Goal: Task Accomplishment & Management: Manage account settings

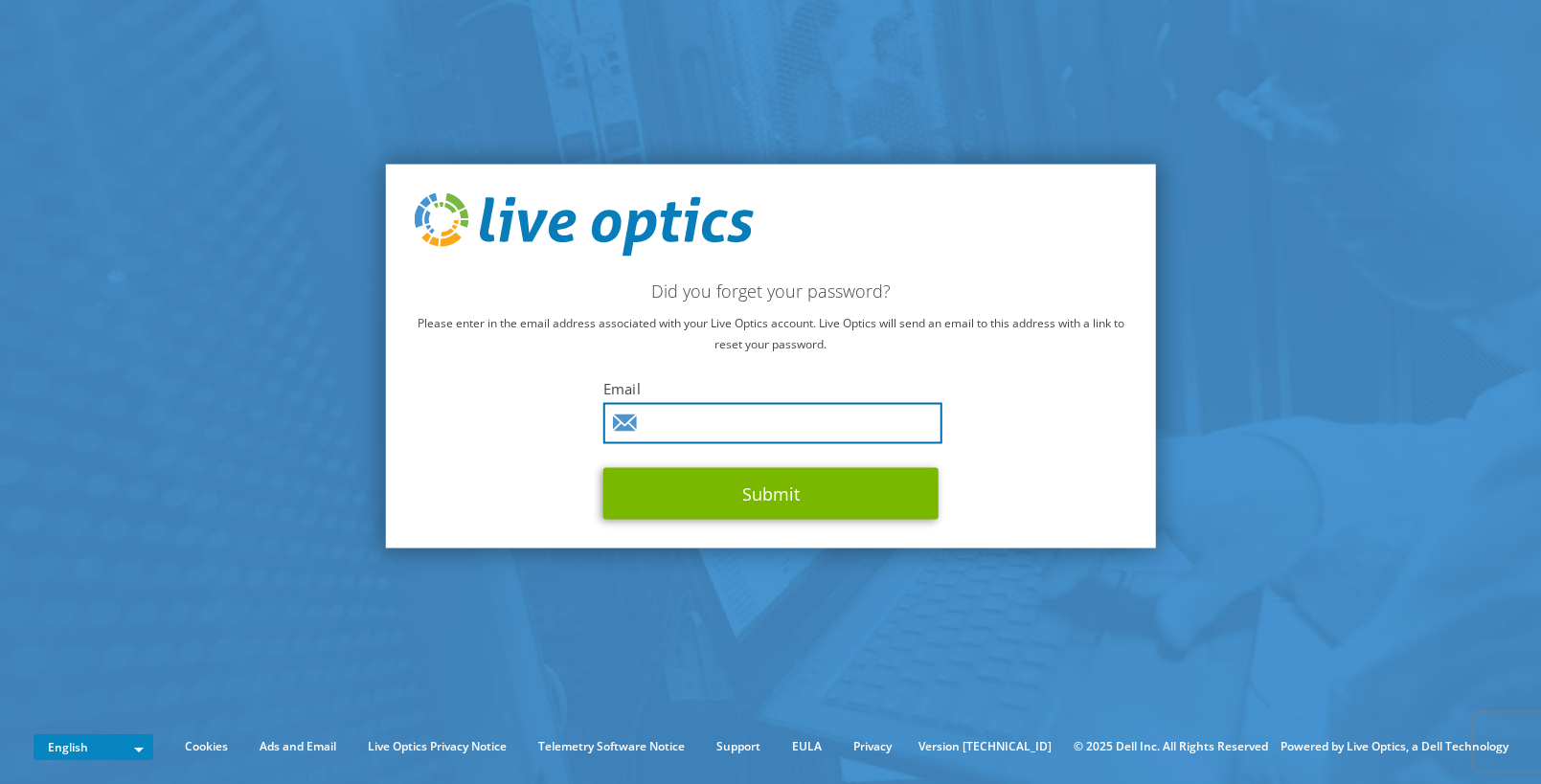
type input "gsanchez@teamlogicit.com"
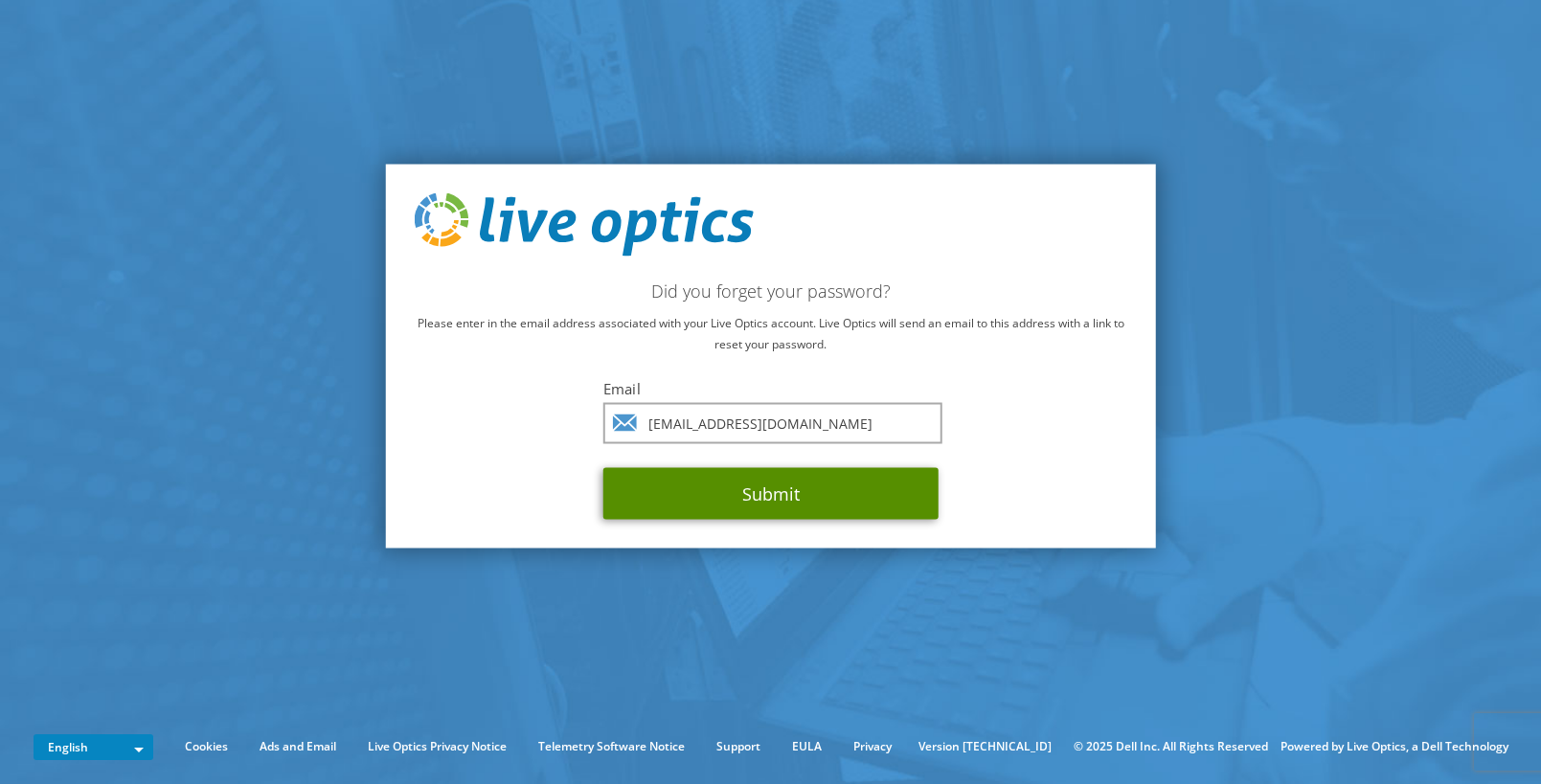
click at [796, 488] on button "Submit" at bounding box center [771, 493] width 336 height 52
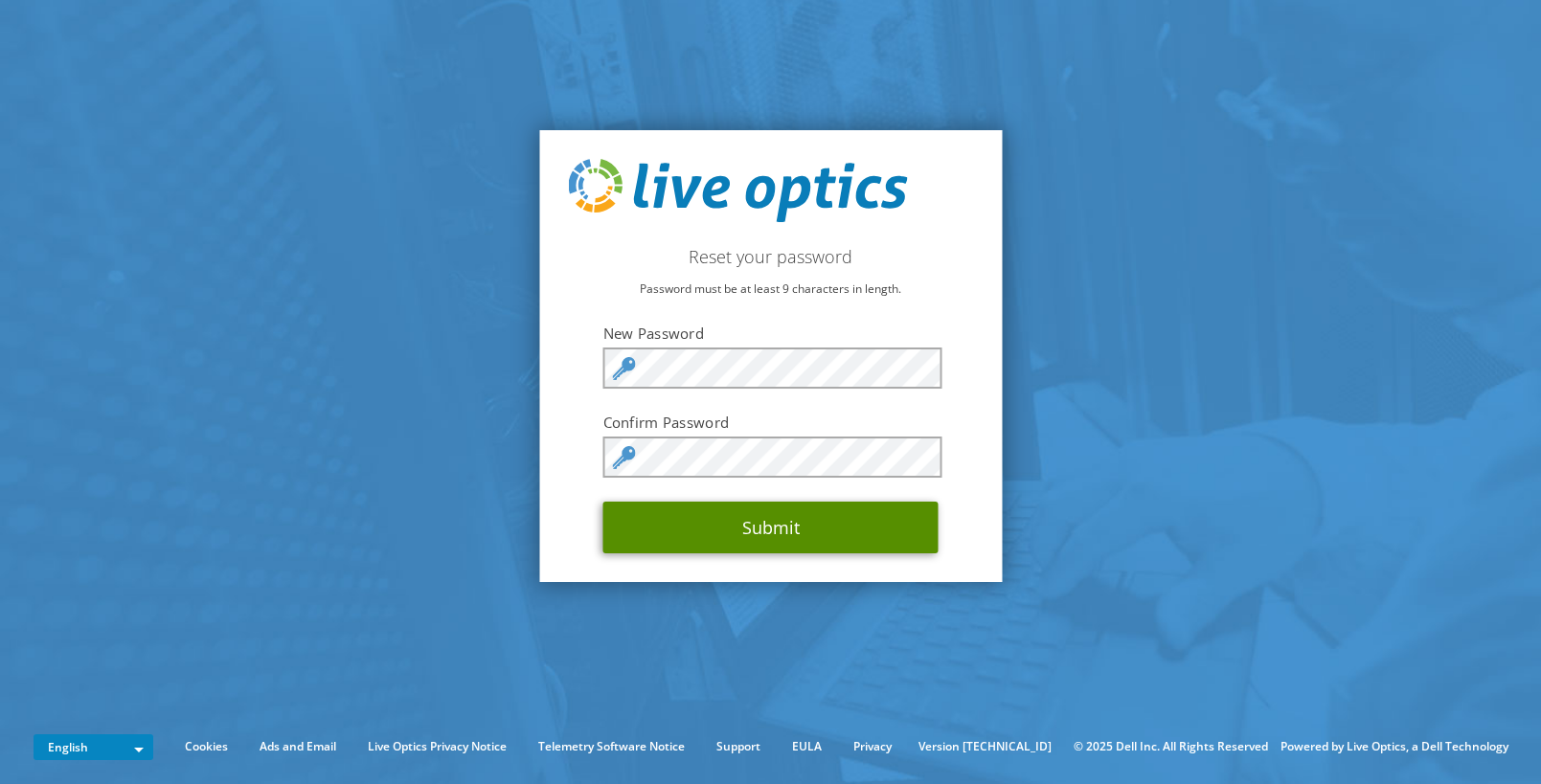
click at [773, 530] on button "Submit" at bounding box center [771, 527] width 336 height 52
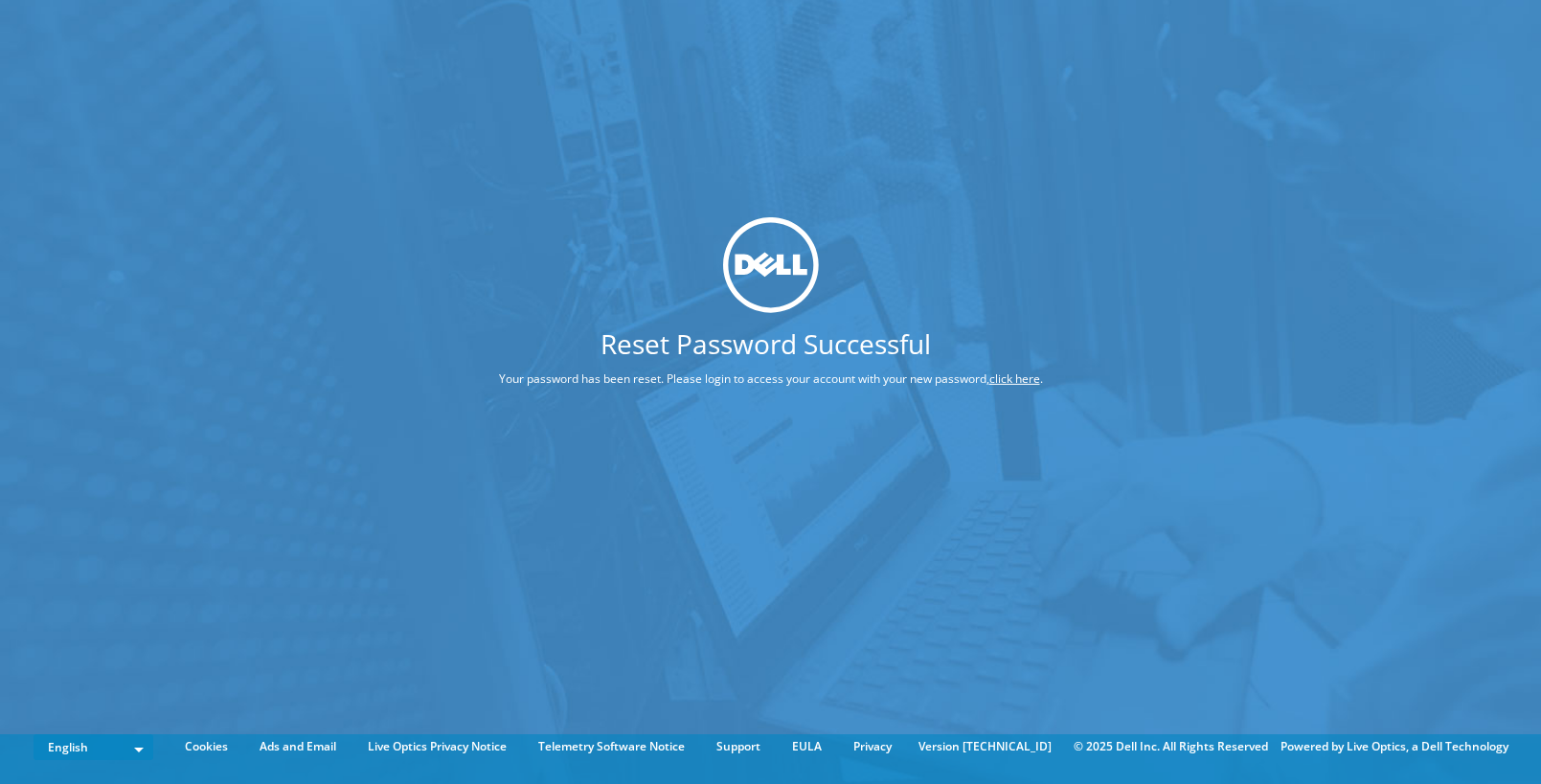
click at [1013, 367] on div "Reset Password Successful Your password has been reset. Please login to access …" at bounding box center [771, 309] width 688 height 185
click at [1017, 380] on link "click here" at bounding box center [1014, 379] width 51 height 16
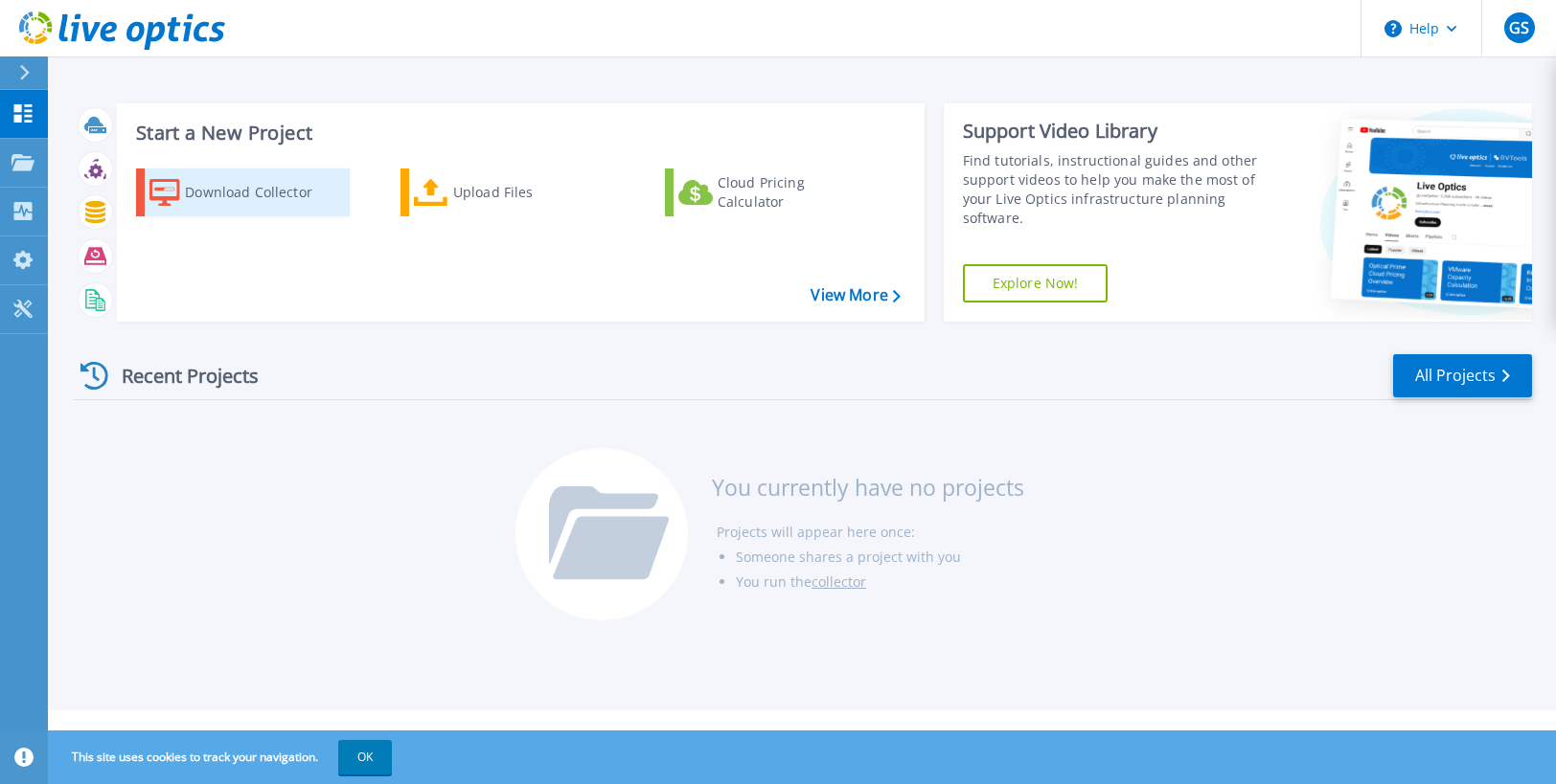
click at [254, 194] on div "Download Collector" at bounding box center [261, 193] width 153 height 38
